Goal: Task Accomplishment & Management: Manage account settings

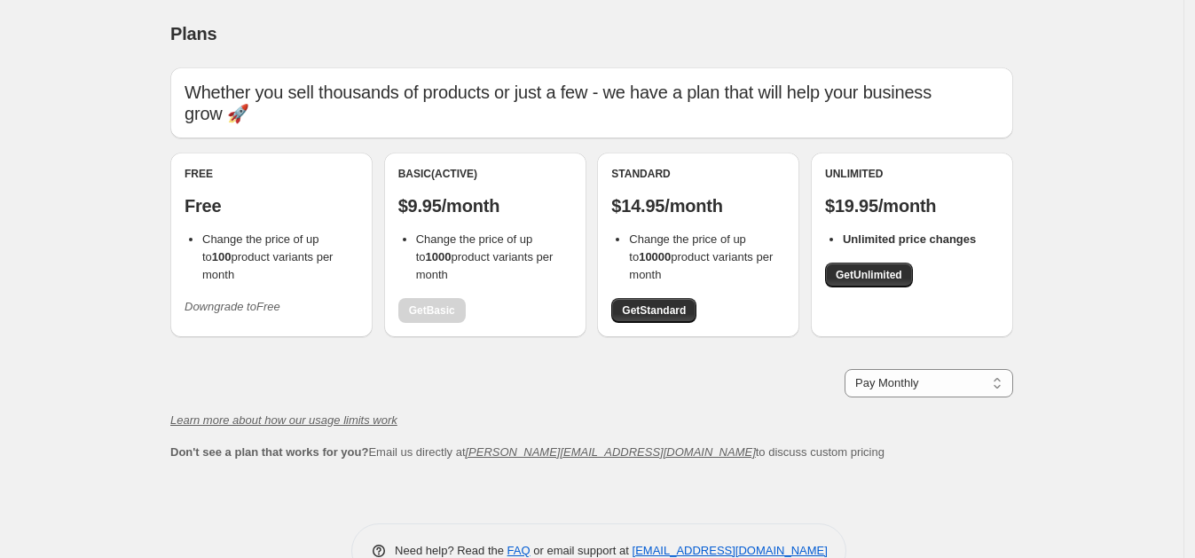
click at [260, 311] on div "Free Free Change the price of up to 100 product variants per month Downgrade to…" at bounding box center [271, 245] width 202 height 184
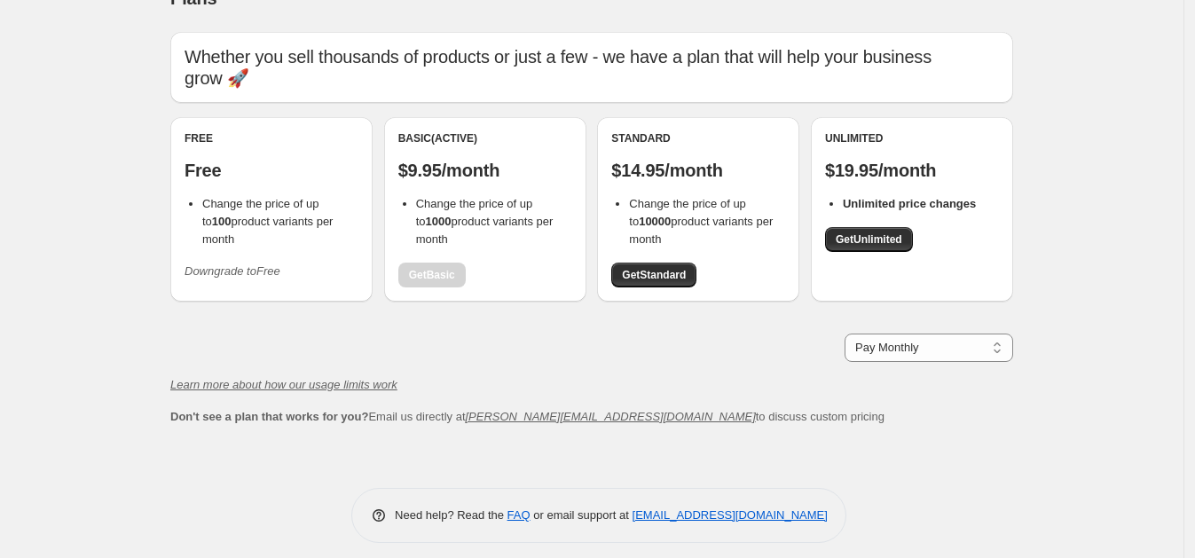
scroll to position [46, 0]
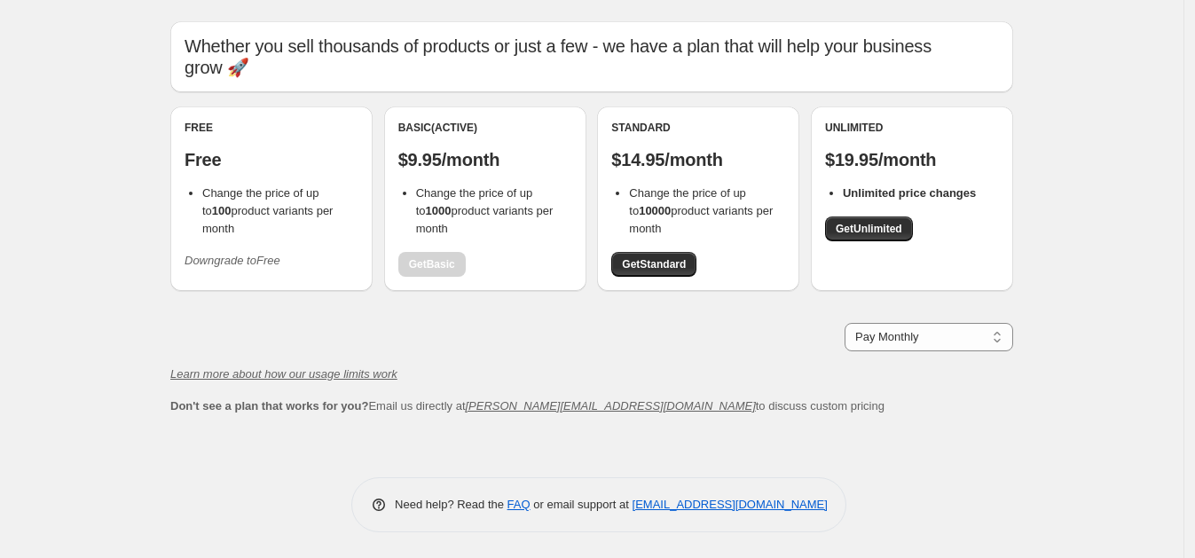
click at [237, 254] on icon "Downgrade to Free" at bounding box center [232, 260] width 96 height 13
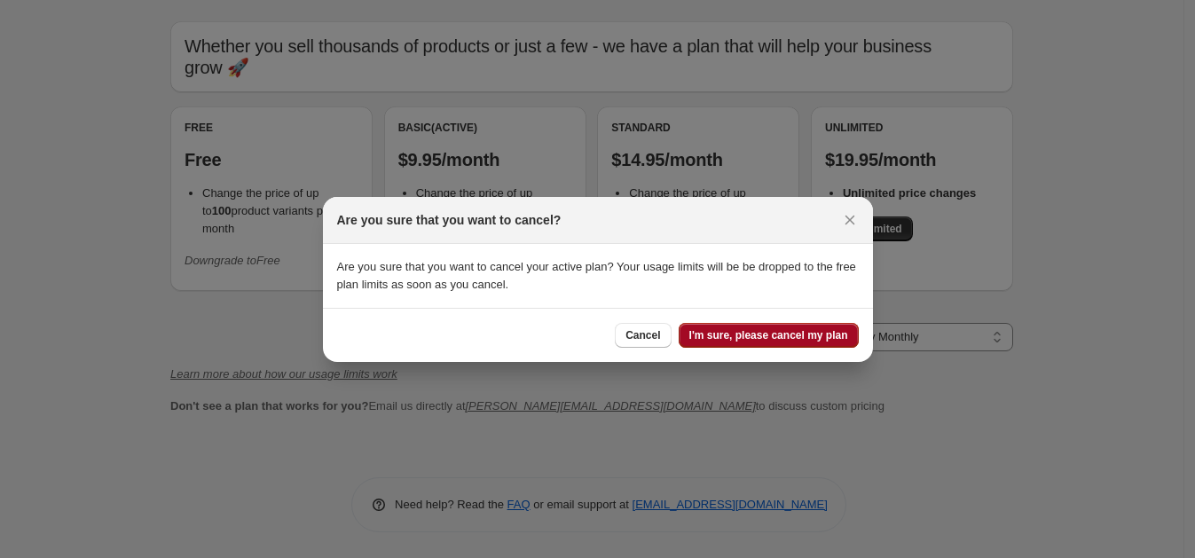
click at [780, 338] on span "I'm sure, please cancel my plan" at bounding box center [768, 335] width 159 height 14
